Goal: Information Seeking & Learning: Learn about a topic

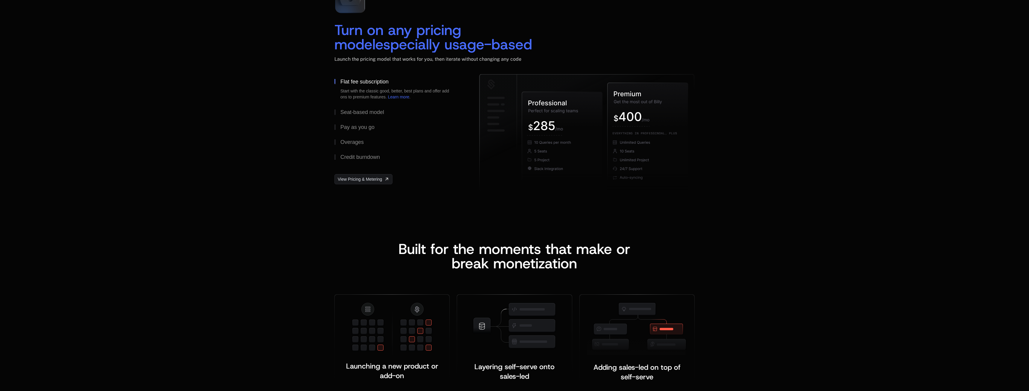
scroll to position [885, 0]
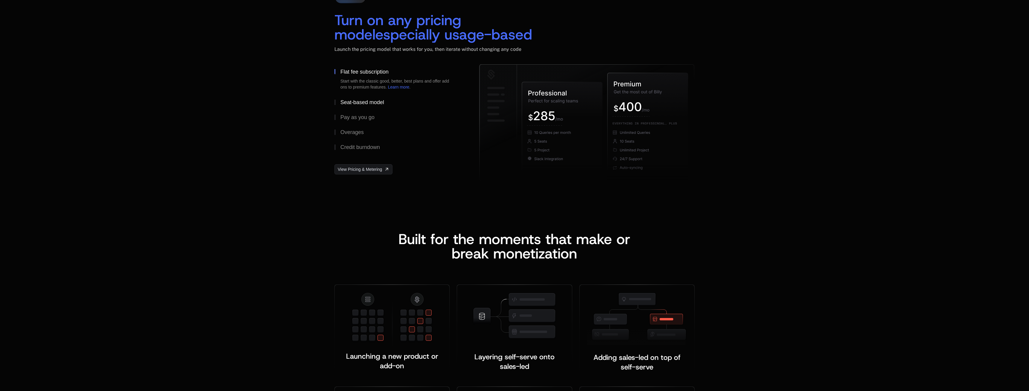
click at [361, 100] on div "Seat-based model" at bounding box center [362, 102] width 44 height 5
click at [360, 116] on div "Pay as you go" at bounding box center [357, 117] width 34 height 5
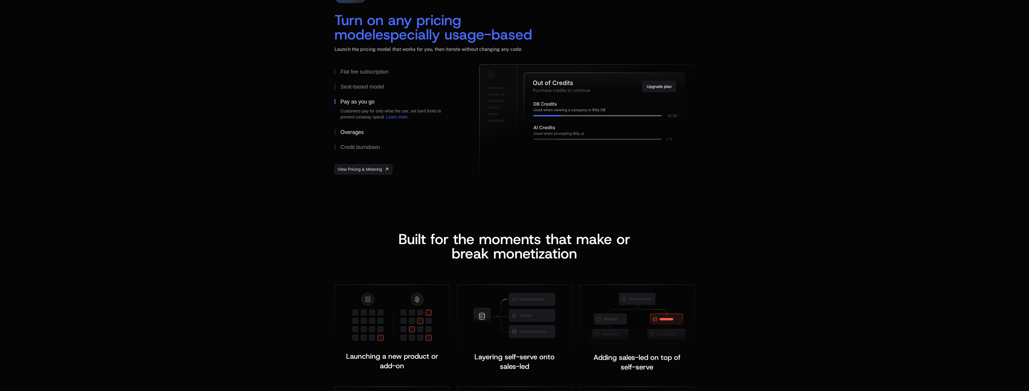
click at [359, 131] on div "Overages" at bounding box center [351, 132] width 23 height 5
click at [364, 146] on div "Credit burndown" at bounding box center [359, 146] width 39 height 5
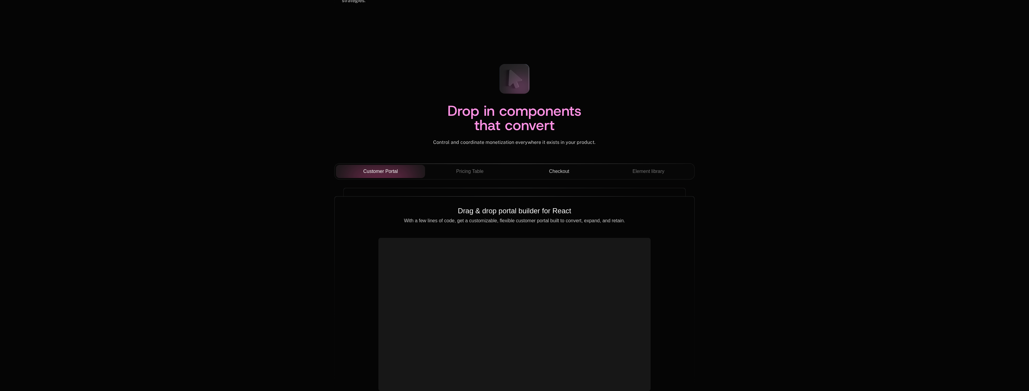
scroll to position [2013, 0]
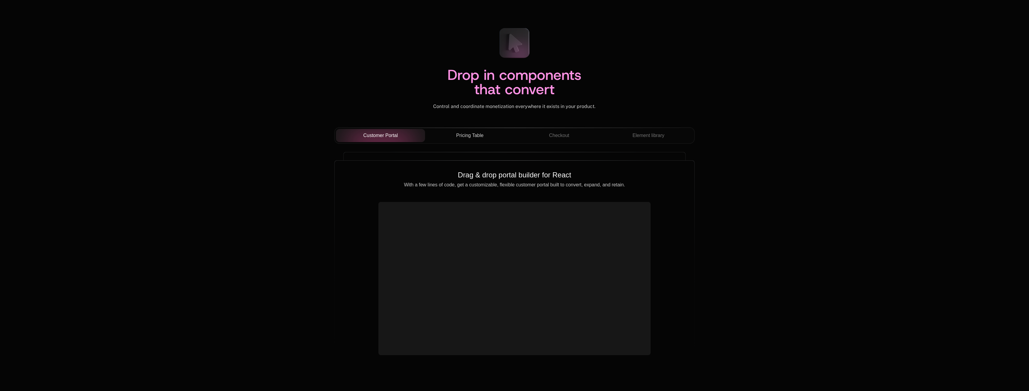
click at [469, 133] on span "Pricing Table" at bounding box center [469, 135] width 27 height 7
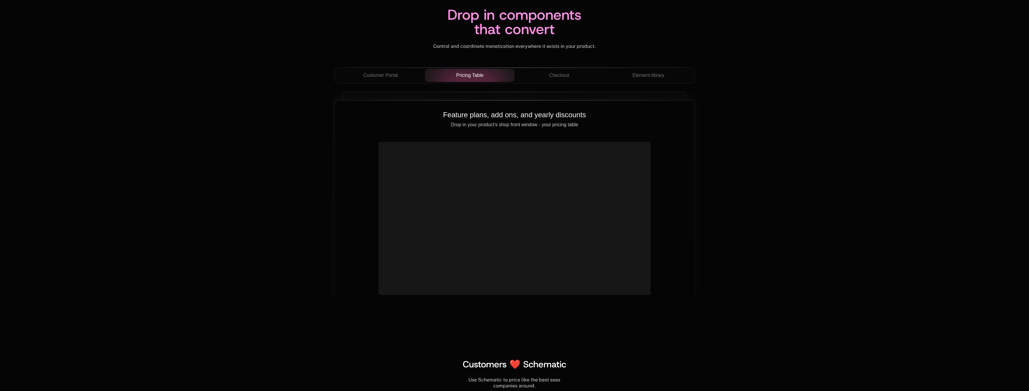
scroll to position [2075, 0]
click at [548, 77] on div "Checkout" at bounding box center [559, 74] width 80 height 7
click at [638, 77] on span "Element library" at bounding box center [648, 74] width 32 height 7
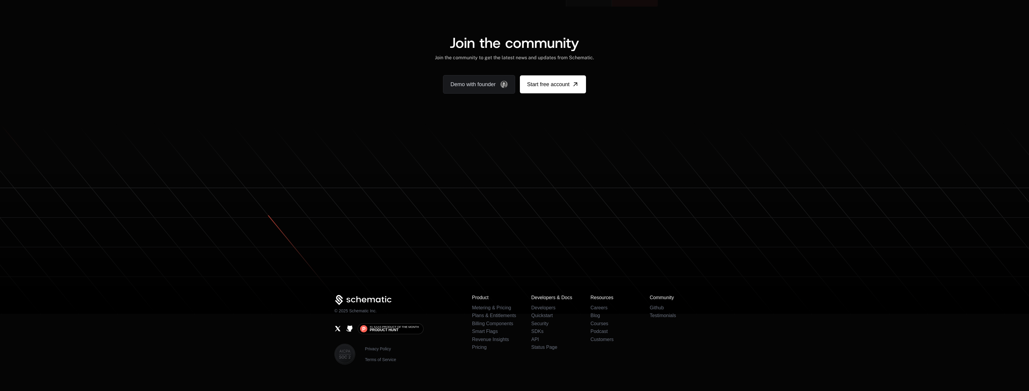
scroll to position [3672, 0]
